Goal: Transaction & Acquisition: Download file/media

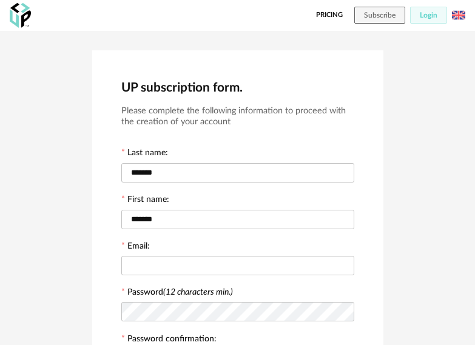
scroll to position [182, 0]
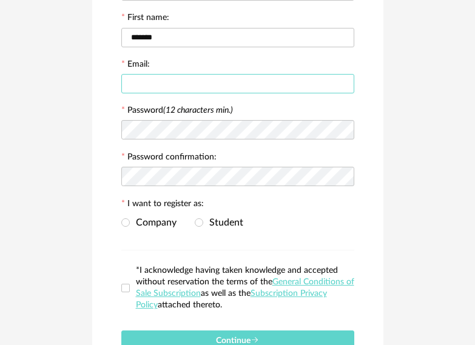
click at [179, 80] on input "text" at bounding box center [237, 83] width 233 height 19
type input "*"
type input "**********"
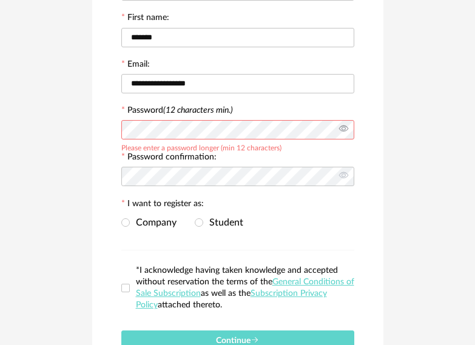
click at [341, 127] on icon at bounding box center [343, 130] width 15 height 24
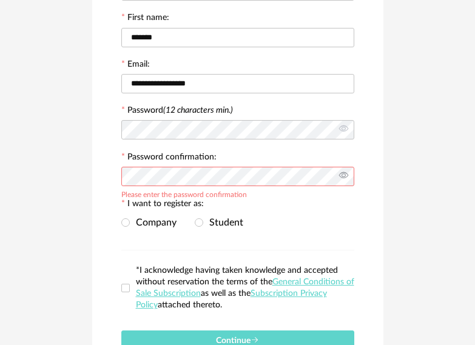
click at [339, 176] on icon at bounding box center [343, 177] width 15 height 24
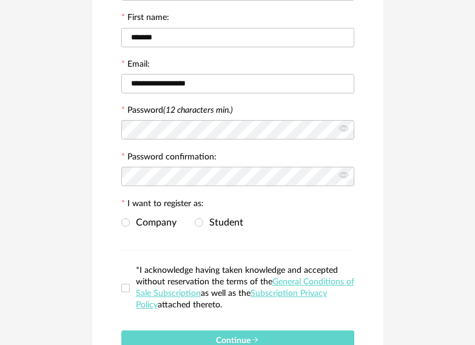
click at [194, 224] on div "Company Student" at bounding box center [182, 223] width 122 height 10
click at [199, 225] on span at bounding box center [199, 223] width 8 height 8
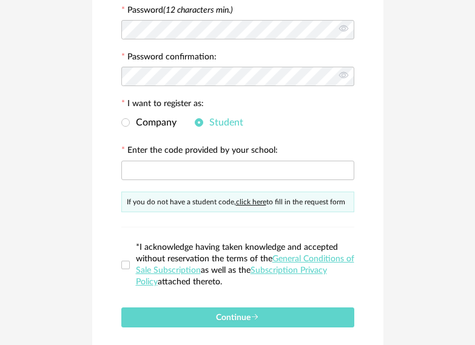
scroll to position [304, 0]
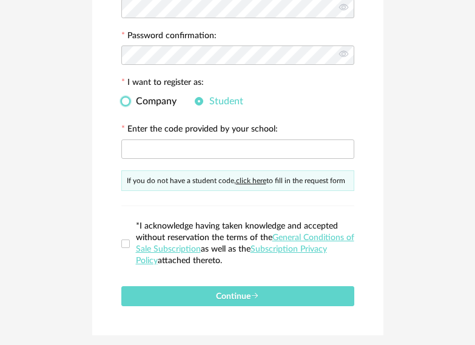
click at [128, 104] on span at bounding box center [125, 101] width 8 height 8
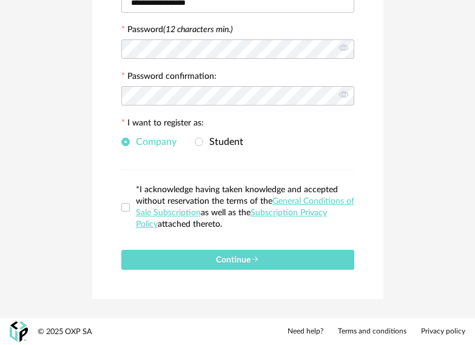
scroll to position [263, 0]
click at [126, 209] on span at bounding box center [125, 207] width 8 height 8
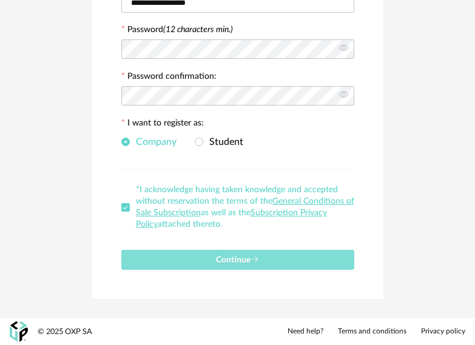
click at [231, 259] on span "Continue" at bounding box center [237, 260] width 43 height 8
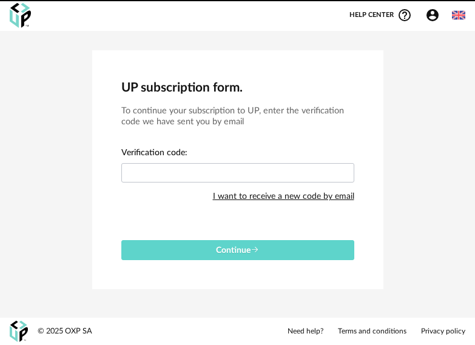
scroll to position [0, 0]
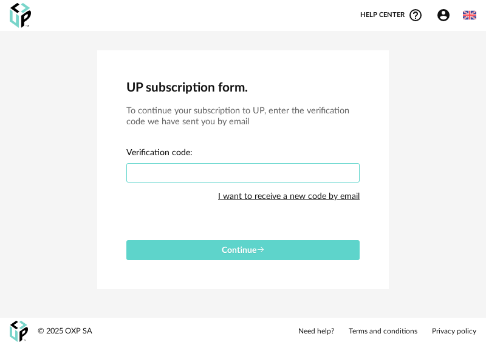
click at [201, 170] on input "text" at bounding box center [242, 172] width 233 height 19
type input "*"
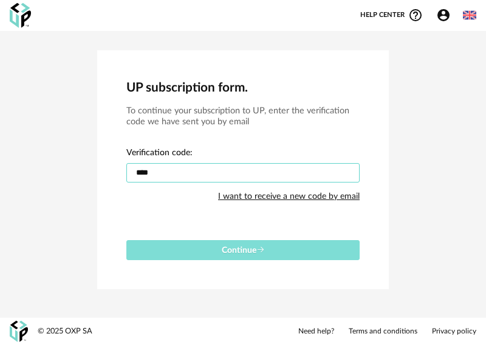
type input "****"
click at [227, 251] on span "Continue" at bounding box center [243, 250] width 43 height 8
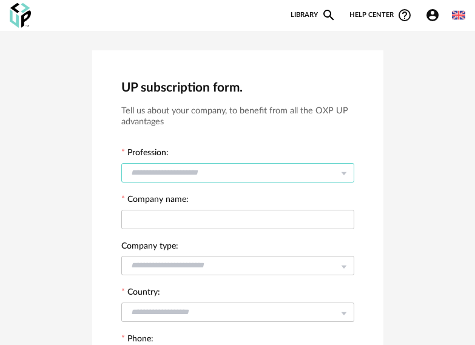
click at [172, 169] on input "text" at bounding box center [237, 172] width 233 height 19
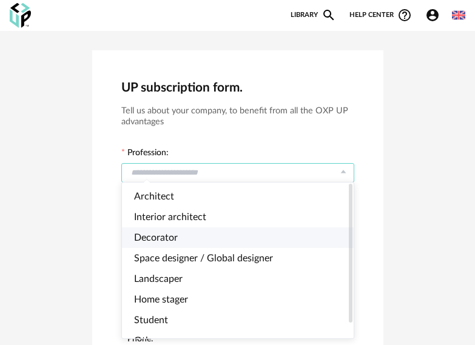
click at [165, 233] on span "Decorator" at bounding box center [156, 238] width 44 height 10
type input "*********"
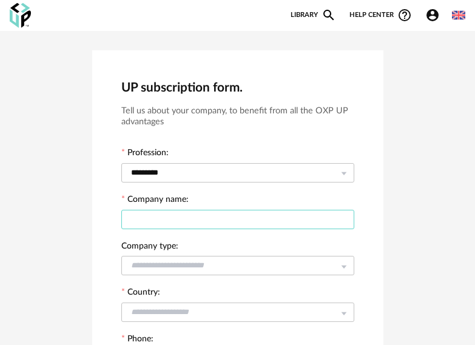
click at [174, 216] on input "text" at bounding box center [237, 219] width 233 height 19
type input "**********"
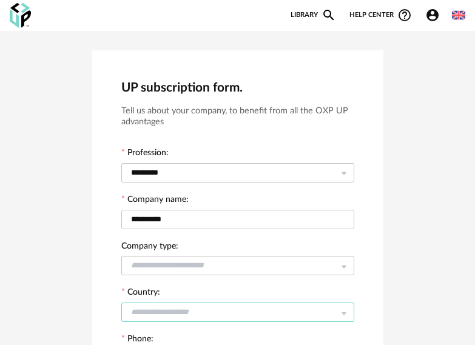
click at [175, 308] on input "text" at bounding box center [237, 312] width 233 height 19
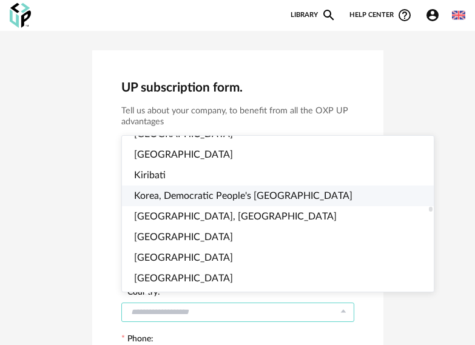
scroll to position [2246, 0]
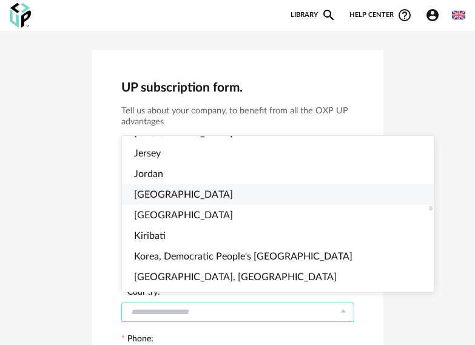
click at [151, 197] on span "[GEOGRAPHIC_DATA]" at bounding box center [183, 195] width 99 height 10
type input "**********"
type input "***"
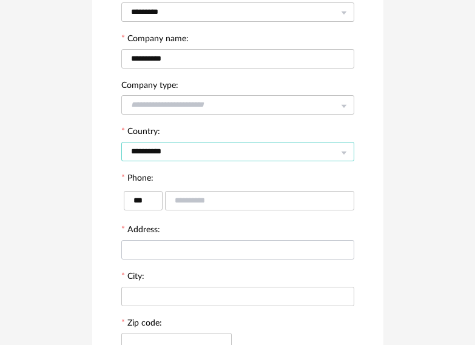
scroll to position [182, 0]
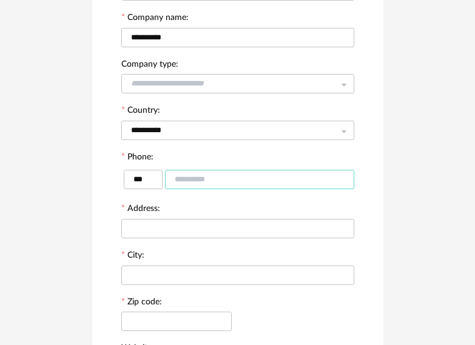
click at [186, 179] on input "text" at bounding box center [259, 179] width 189 height 19
type input "*********"
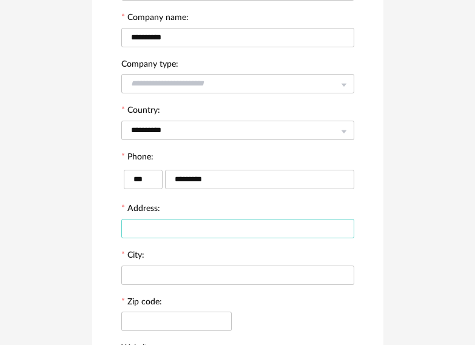
click at [165, 231] on input "text" at bounding box center [237, 228] width 233 height 19
type input "**********"
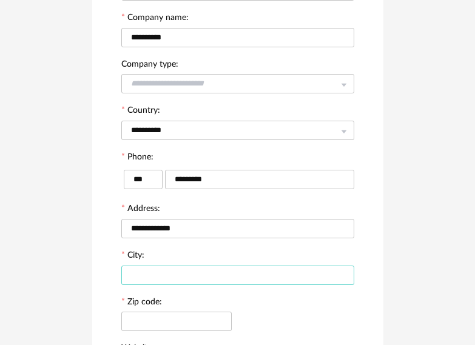
click at [148, 271] on input "text" at bounding box center [237, 275] width 233 height 19
type input "********"
click at [173, 323] on input "text" at bounding box center [176, 321] width 110 height 19
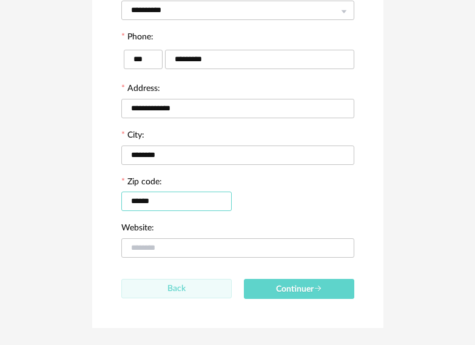
scroll to position [304, 0]
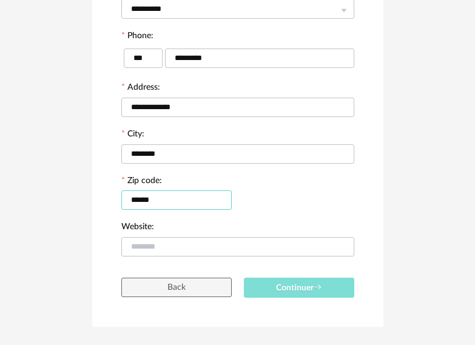
type input "******"
click at [274, 283] on button "Continuer" at bounding box center [299, 288] width 110 height 20
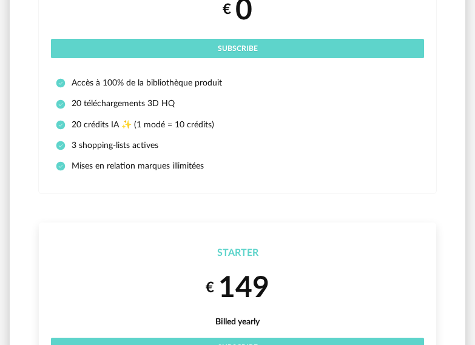
scroll to position [61, 0]
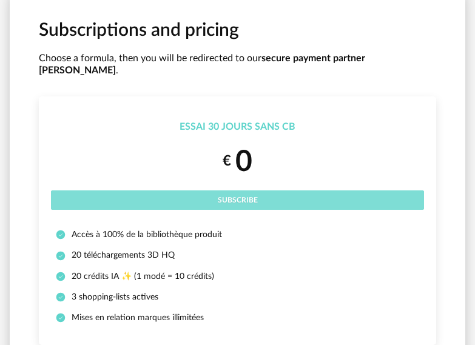
click at [248, 197] on span "Subscribe" at bounding box center [238, 200] width 40 height 7
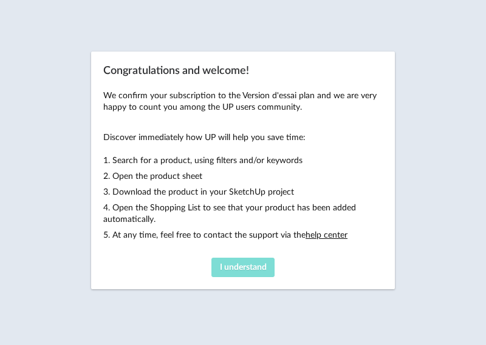
click at [249, 271] on span "I understand" at bounding box center [243, 267] width 47 height 8
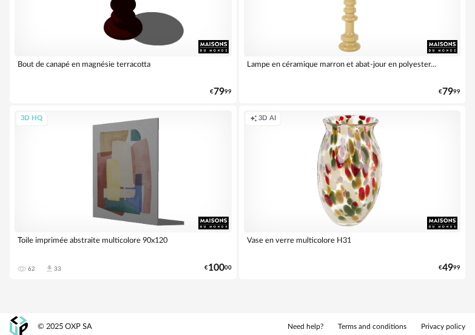
scroll to position [1118, 0]
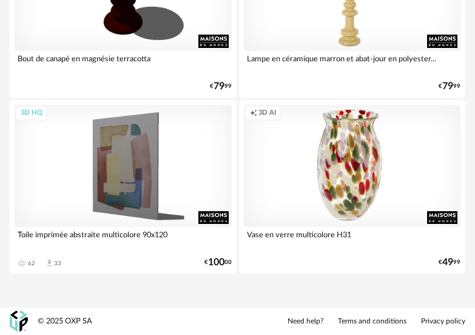
click at [337, 182] on div "Creation icon 3D AI" at bounding box center [352, 166] width 217 height 122
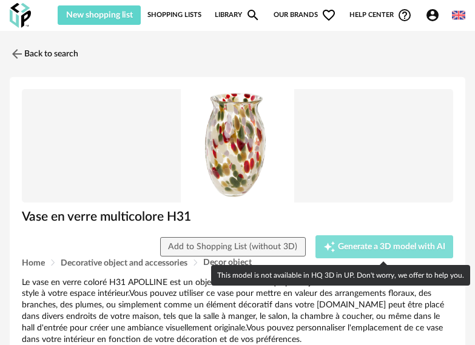
click at [351, 240] on button "Creation icon Generate a 3D model with AI" at bounding box center [385, 247] width 138 height 23
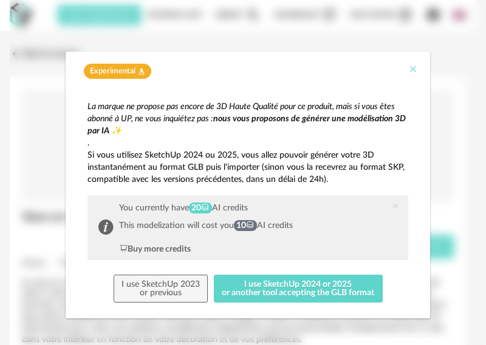
click at [408, 72] on icon "Close" at bounding box center [413, 69] width 10 height 10
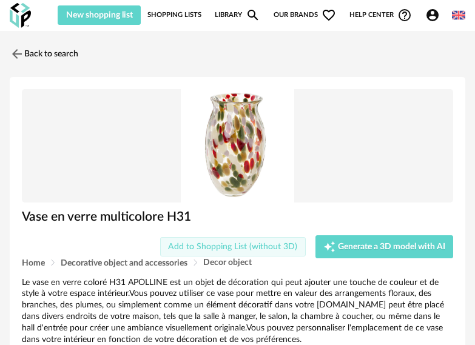
click at [246, 248] on span "Add to Shopping List (without 3D)" at bounding box center [232, 247] width 129 height 8
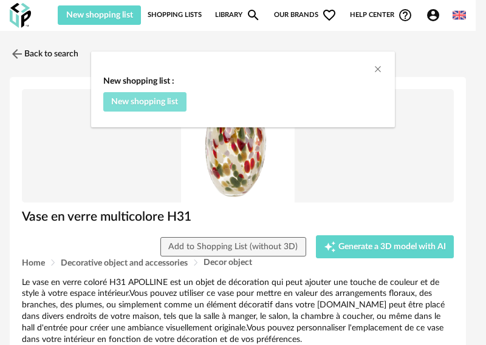
click at [158, 103] on span "New shopping list" at bounding box center [144, 102] width 67 height 8
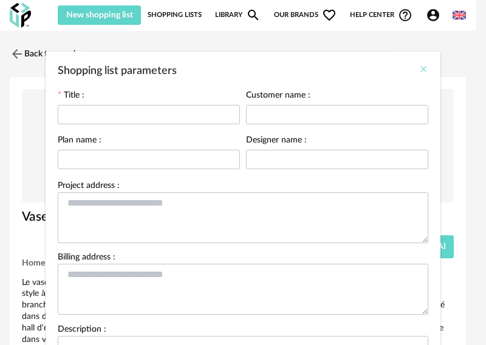
click at [418, 71] on icon "Close" at bounding box center [423, 69] width 10 height 10
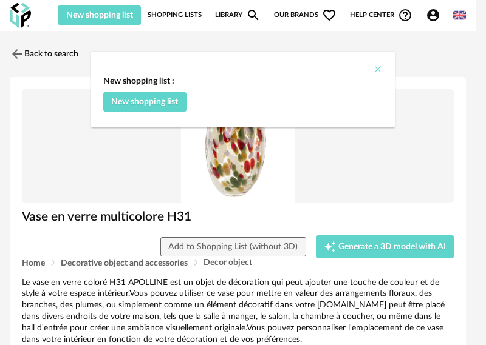
click at [379, 71] on icon "Close" at bounding box center [378, 69] width 10 height 10
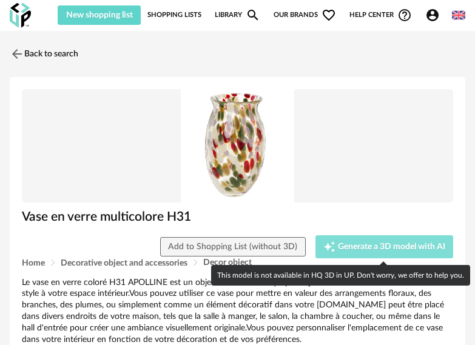
click at [379, 251] on div "Creation icon Generate a 3D model with AI" at bounding box center [385, 247] width 122 height 12
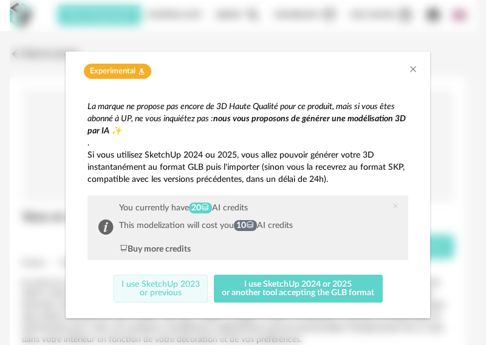
click at [177, 290] on button "I use SketchUp 2023 or previous" at bounding box center [161, 289] width 95 height 28
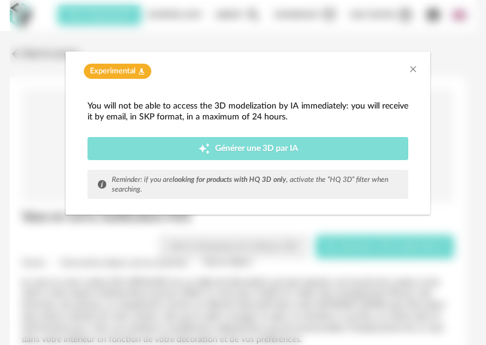
click at [265, 146] on span "Générer une 3D par IA" at bounding box center [256, 148] width 83 height 8
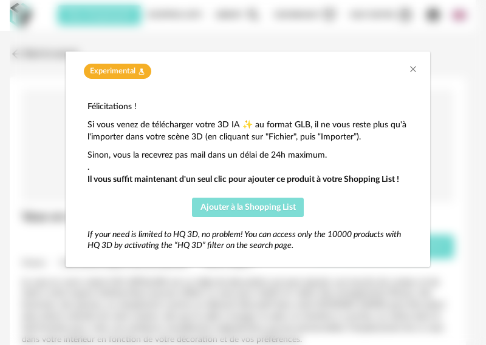
click at [253, 211] on span "Ajouter à la Shopping List" at bounding box center [247, 207] width 95 height 8
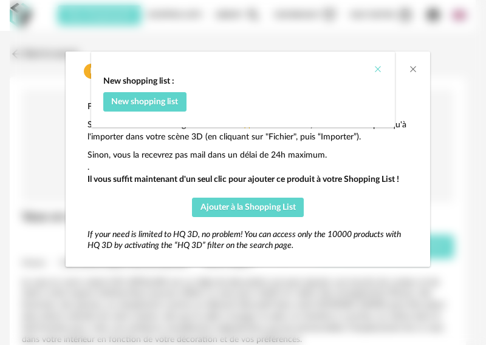
click at [377, 69] on icon "Close" at bounding box center [378, 69] width 10 height 10
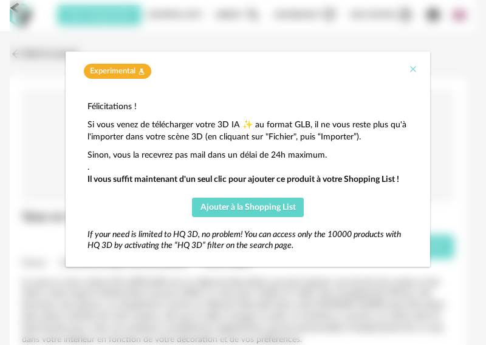
click at [413, 70] on icon "Close" at bounding box center [413, 69] width 10 height 10
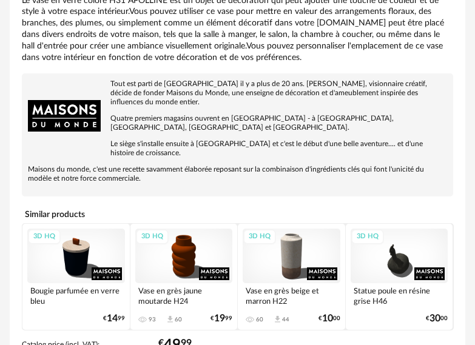
scroll to position [304, 0]
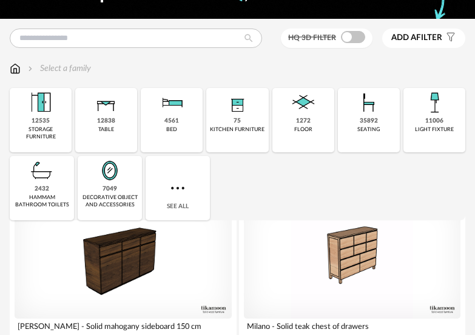
scroll to position [75, 0]
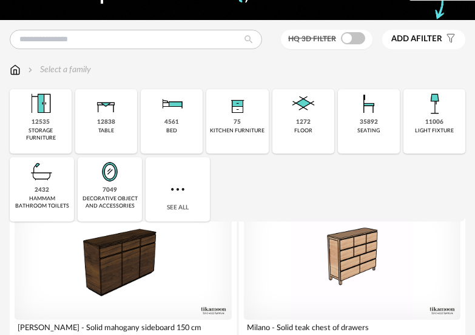
click at [427, 37] on span "Add a filter" at bounding box center [417, 39] width 51 height 10
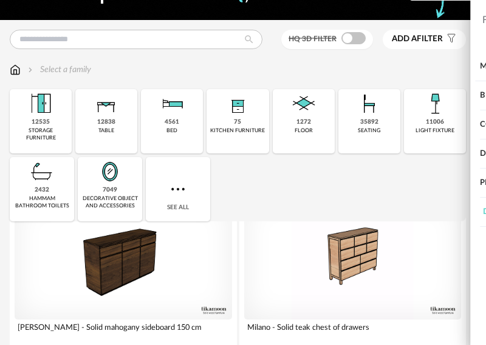
click at [467, 183] on icon at bounding box center [467, 183] width 8 height 8
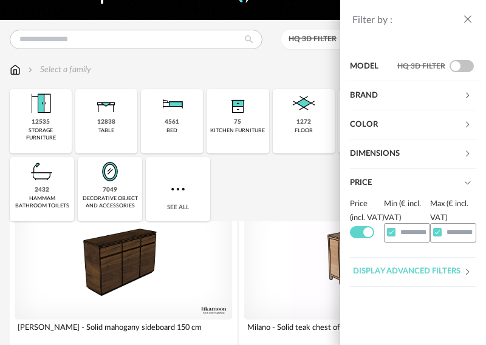
click at [368, 239] on span at bounding box center [362, 232] width 24 height 12
click at [287, 205] on div "Filter by : Model HQ 3D filter Brand &tradition 612 101 Copenhagen 23 366 Conce…" at bounding box center [243, 172] width 486 height 345
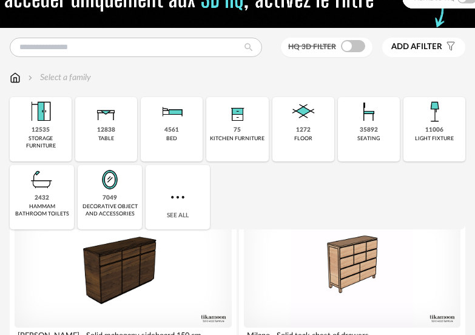
scroll to position [15, 0]
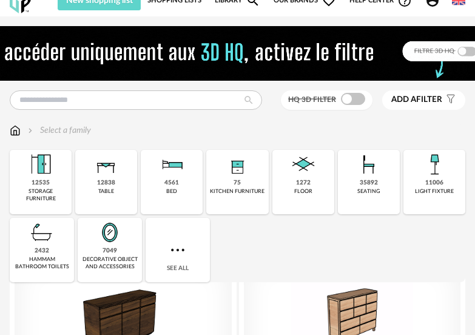
click at [449, 98] on icon "Filter icon" at bounding box center [451, 98] width 11 height 11
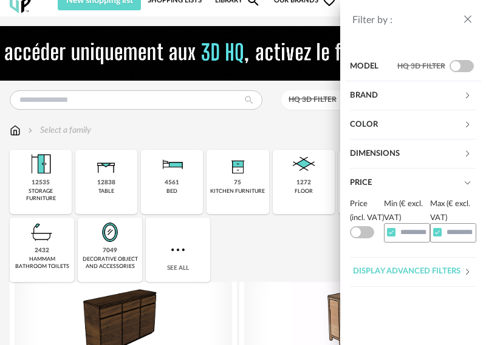
click at [393, 233] on span at bounding box center [391, 232] width 8 height 8
click at [392, 233] on span at bounding box center [391, 232] width 8 height 8
click at [359, 239] on span at bounding box center [362, 232] width 24 height 12
click at [369, 239] on span at bounding box center [362, 232] width 24 height 12
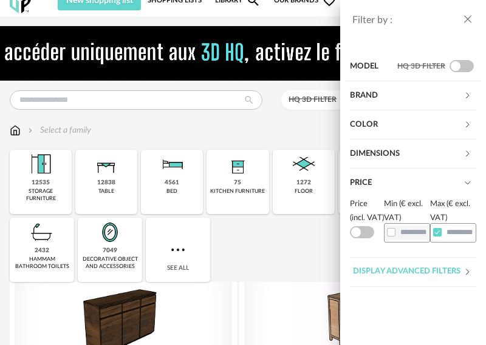
click at [368, 239] on span at bounding box center [362, 232] width 24 height 12
click at [392, 234] on span at bounding box center [391, 232] width 8 height 8
click at [408, 233] on input "text" at bounding box center [407, 232] width 46 height 19
type input "*"
click at [452, 237] on input "text" at bounding box center [453, 232] width 46 height 19
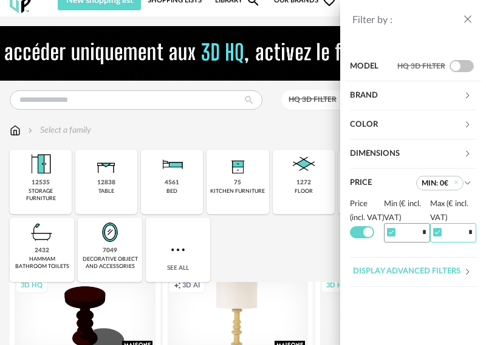
type input "*"
click at [466, 17] on icon "close drawer" at bounding box center [467, 19] width 12 height 12
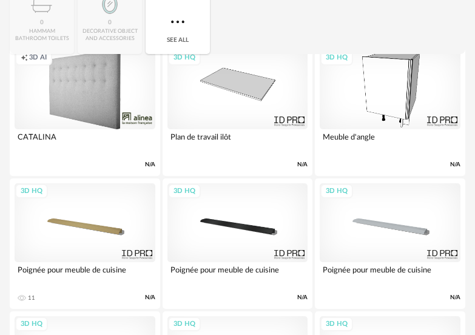
scroll to position [182, 0]
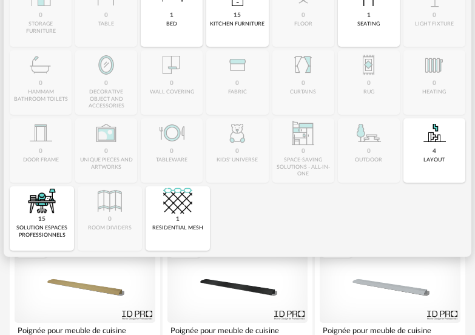
click at [40, 199] on img at bounding box center [41, 200] width 29 height 29
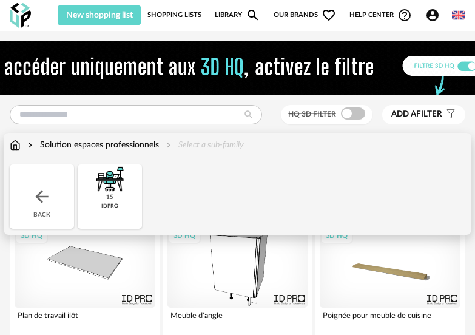
click at [118, 186] on img at bounding box center [109, 179] width 29 height 29
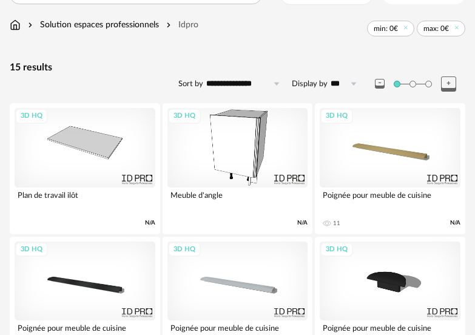
scroll to position [115, 0]
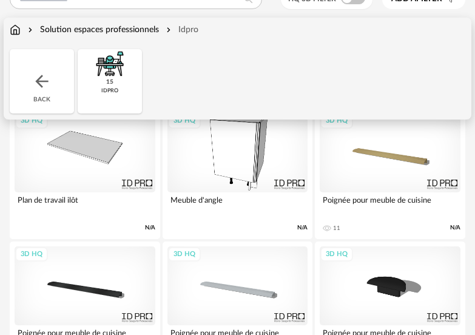
click at [49, 69] on div "Back" at bounding box center [42, 81] width 64 height 64
click at [44, 82] on img at bounding box center [41, 81] width 19 height 19
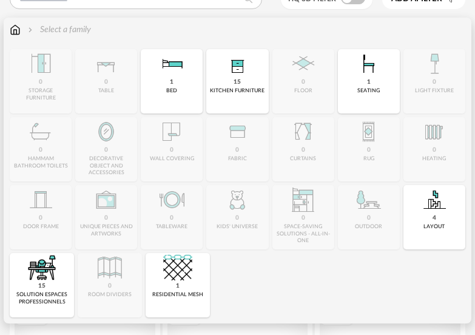
click at [432, 206] on img at bounding box center [434, 199] width 29 height 29
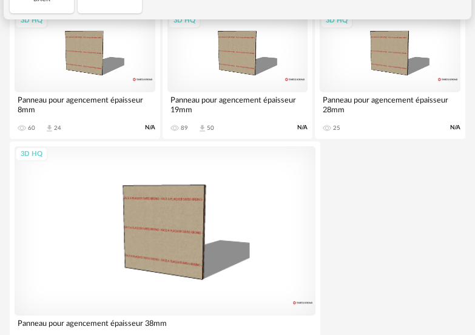
scroll to position [49, 0]
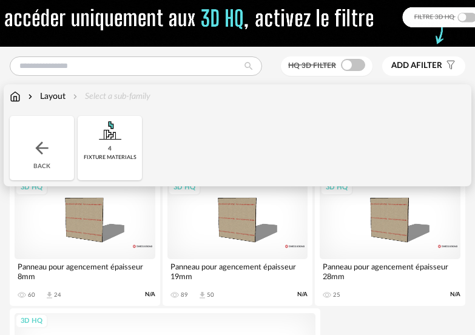
click at [48, 142] on img at bounding box center [41, 147] width 19 height 19
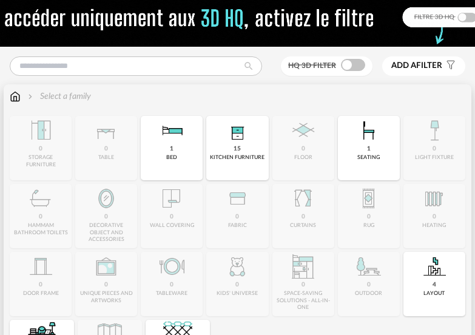
click at [236, 138] on img at bounding box center [237, 130] width 29 height 29
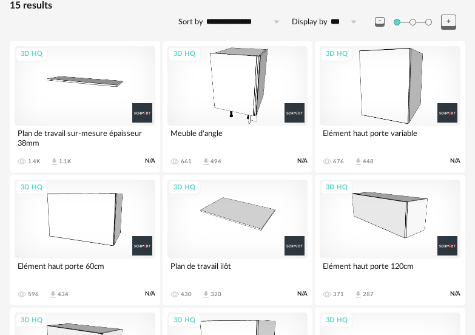
scroll to position [176, 0]
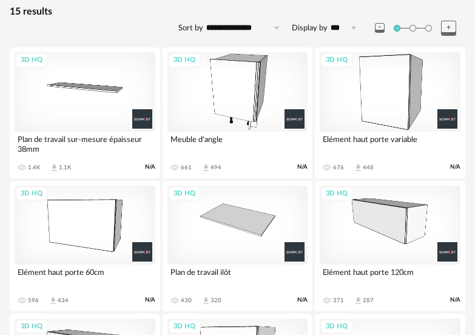
click at [91, 222] on div "3D HQ" at bounding box center [85, 225] width 141 height 79
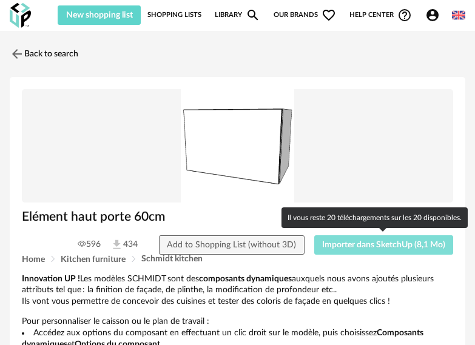
click at [354, 248] on span "Importer dans SketchUp (8,1 Mo)" at bounding box center [383, 245] width 123 height 8
